Goal: Information Seeking & Learning: Learn about a topic

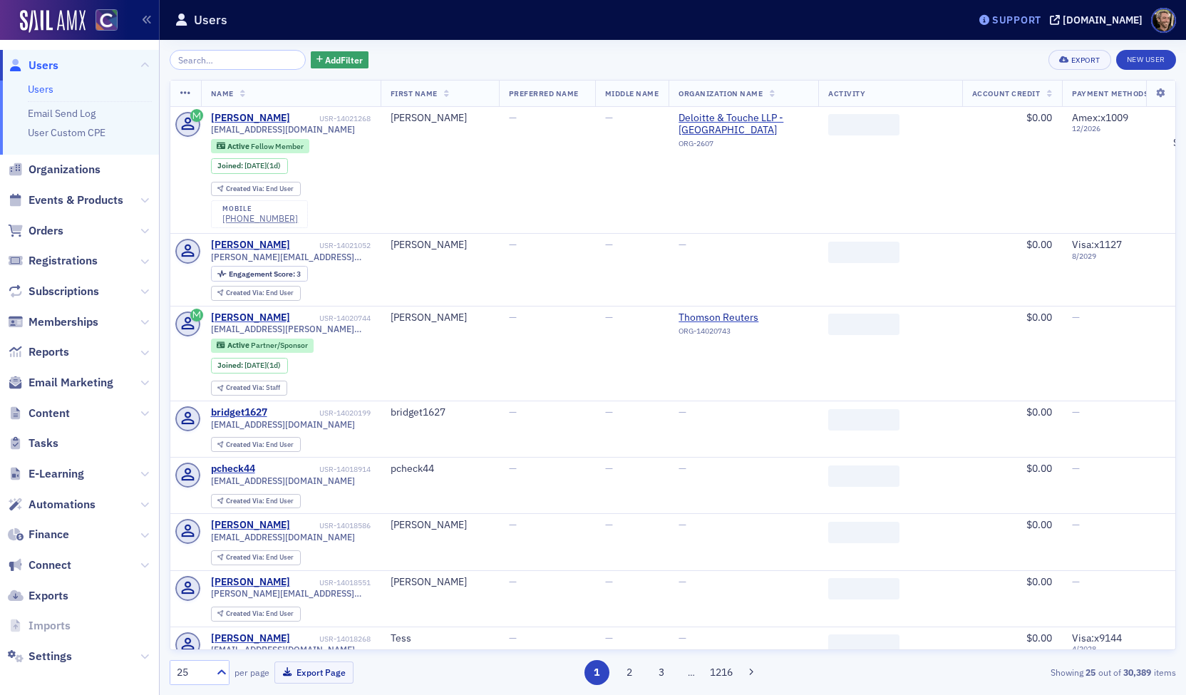
click at [1025, 14] on div "Support" at bounding box center [1016, 20] width 49 height 13
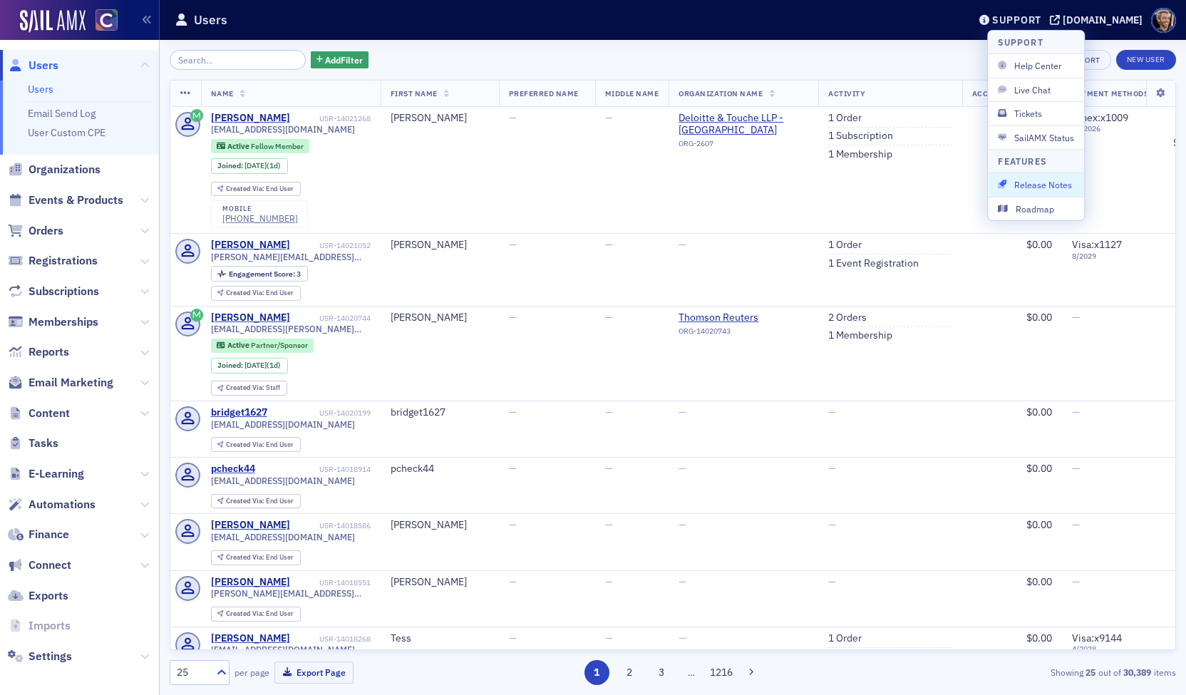
click at [1025, 190] on button "Release Notes" at bounding box center [1036, 184] width 96 height 23
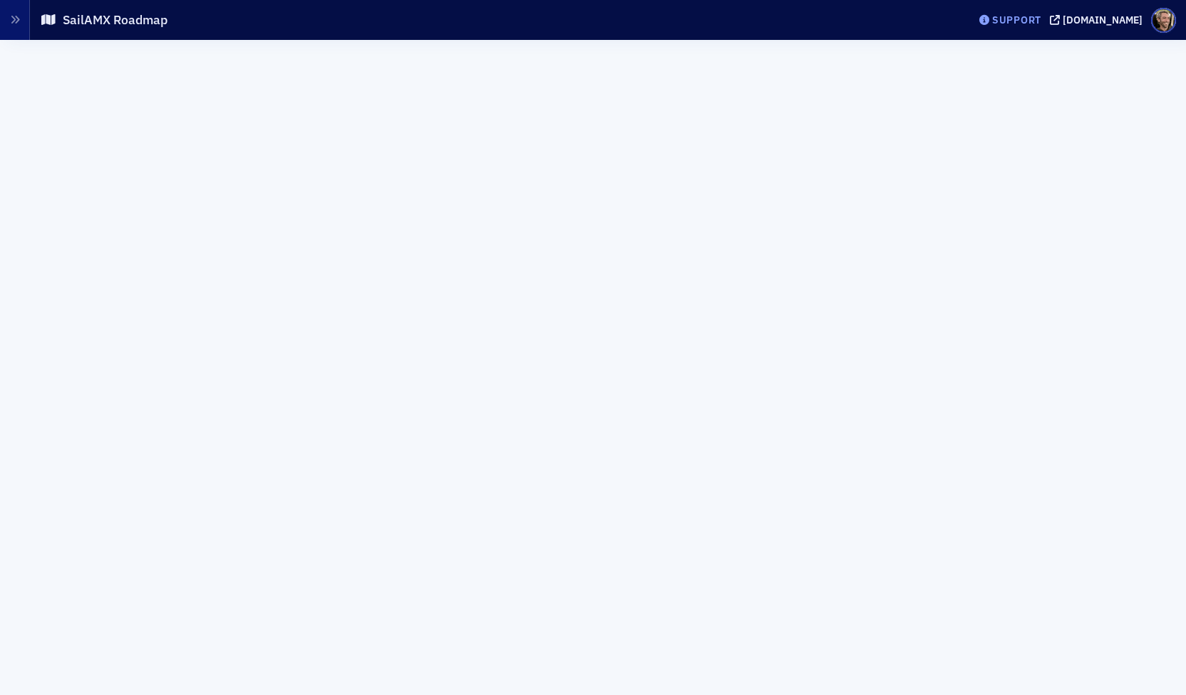
click at [1019, 21] on div "Support" at bounding box center [1016, 20] width 49 height 13
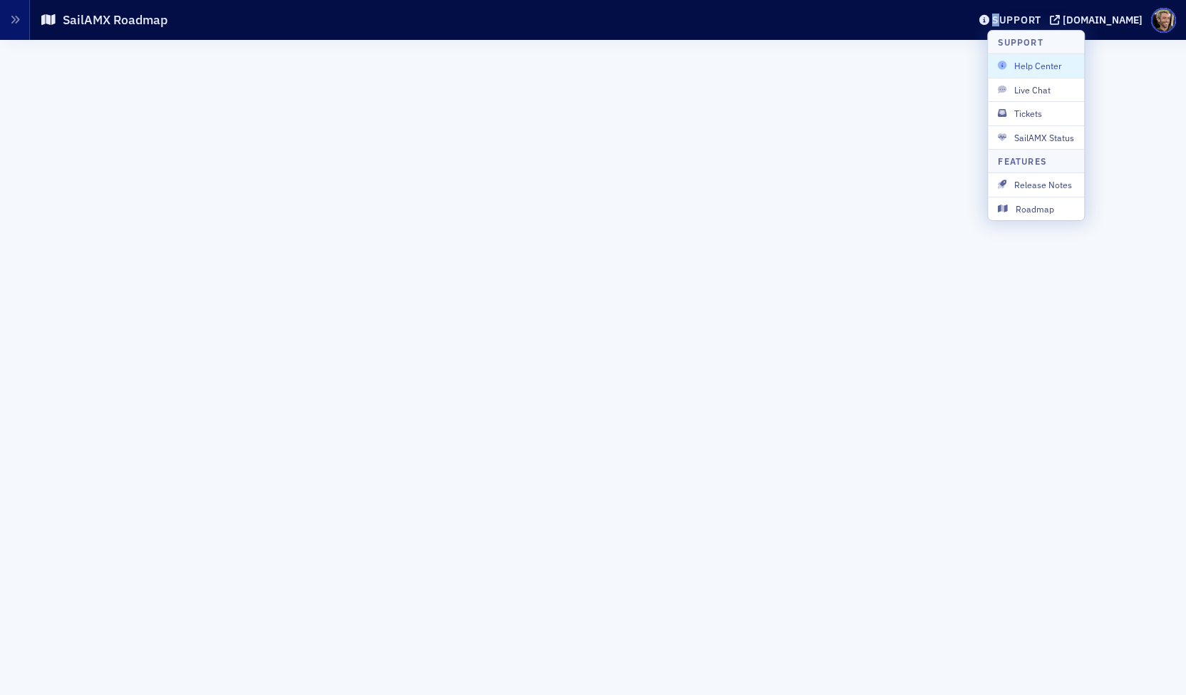
click at [1039, 65] on span "Help Center" at bounding box center [1036, 65] width 76 height 13
